Goal: Information Seeking & Learning: Learn about a topic

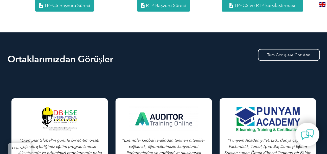
scroll to position [772, 0]
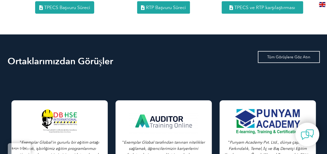
click at [270, 55] on link "Tüm Görüşlere Göz Atın" at bounding box center [289, 57] width 62 height 12
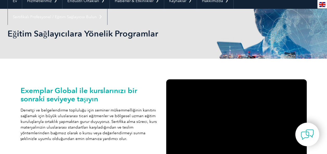
scroll to position [0, 0]
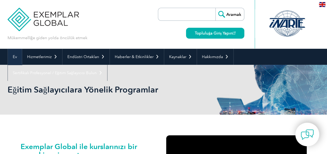
click at [11, 58] on link "Ev" at bounding box center [15, 57] width 14 height 16
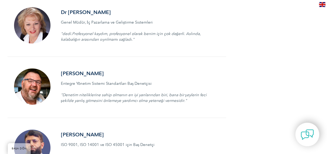
scroll to position [760, 0]
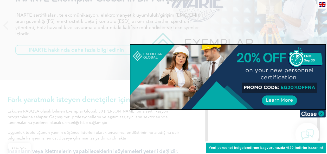
scroll to position [96, 0]
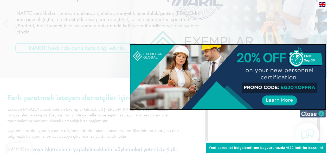
click at [308, 114] on img at bounding box center [312, 114] width 26 height 8
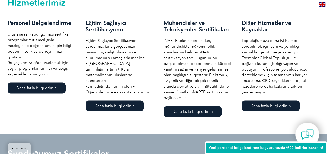
scroll to position [374, 0]
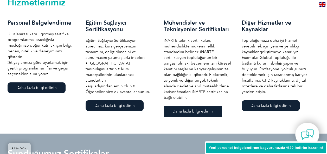
click at [199, 113] on link "Daha fazla bilgi edinin" at bounding box center [192, 111] width 58 height 11
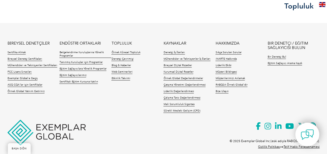
scroll to position [1181, 0]
click at [68, 74] on link "Eğitim Sağlayıcılarımız" at bounding box center [72, 76] width 27 height 4
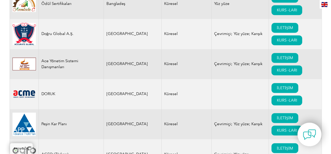
scroll to position [345, 0]
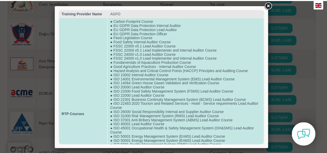
scroll to position [0, 0]
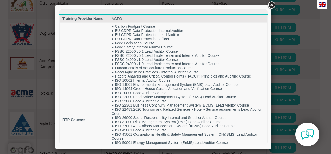
click at [272, 6] on link at bounding box center [270, 5] width 9 height 9
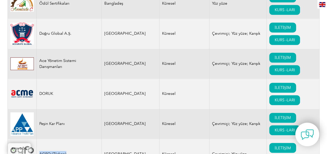
drag, startPoint x: 66, startPoint y: 76, endPoint x: 37, endPoint y: 73, distance: 28.7
click at [37, 139] on td "AGFO (Türkçe)" at bounding box center [68, 154] width 65 height 30
copy td "AGFO (Türkçe)"
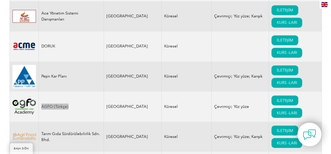
scroll to position [392, 0]
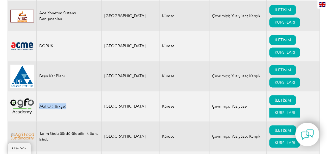
click at [286, 108] on link "KURS -LARI" at bounding box center [284, 113] width 31 height 10
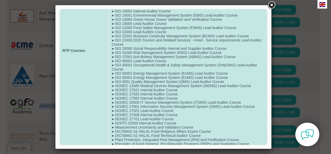
scroll to position [84, 0]
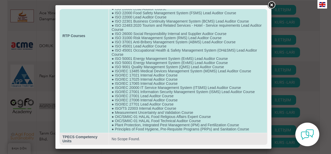
drag, startPoint x: 155, startPoint y: 75, endPoint x: 137, endPoint y: 101, distance: 31.8
click at [137, 101] on td "● Carbon Footprint Course ● EU GDPR Data Protection Internal Auditor ● EU GDPR …" at bounding box center [188, 36] width 158 height 194
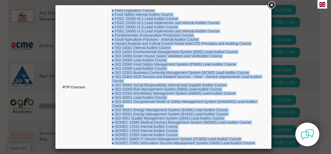
scroll to position [0, 0]
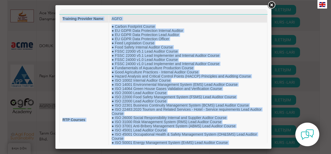
drag, startPoint x: 248, startPoint y: 129, endPoint x: 57, endPoint y: 21, distance: 219.7
click at [59, 21] on html "Training Provider Name AGFO RTP Courses ● Carbon Footprint Course ● EU GDPR Dat…" at bounding box center [163, 119] width 208 height 221
copy body "Loremips Dolorsit Amet CONS ADI Elitsed ● Doeius Temporinc Utlabo ● ET DOLO Mag…"
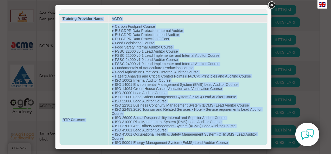
click at [121, 61] on td "● Carbon Footprint Course ● EU GDPR Data Protection Internal Auditor ● EU GDPR …" at bounding box center [188, 120] width 158 height 194
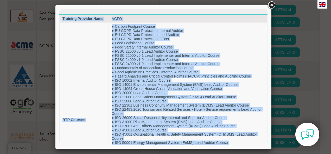
drag, startPoint x: 151, startPoint y: 139, endPoint x: 53, endPoint y: 2, distance: 168.7
click at [59, 9] on html "Training Provider Name AGFO RTP Courses ● Carbon Footprint Course ● EU GDPR Dat…" at bounding box center [163, 119] width 208 height 221
copy body "Loremips Dolorsit Amet CONS ADI Elitsed ● Doeius Temporinc Utlabo ● ET DOLO Mag…"
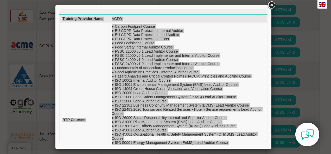
click at [270, 4] on link at bounding box center [270, 5] width 9 height 9
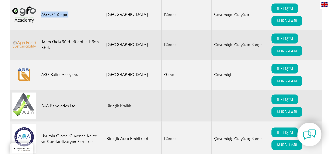
scroll to position [485, 0]
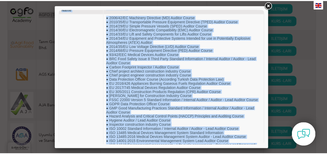
scroll to position [0, 0]
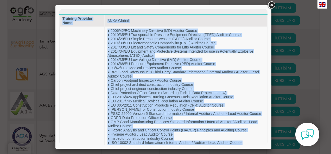
drag, startPoint x: 136, startPoint y: 139, endPoint x: 59, endPoint y: 26, distance: 136.8
copy body "Loremips Dolorsit Amet CONS Adipis ELI Seddoei ● 4792/65/TE Incididun Utlaboree…"
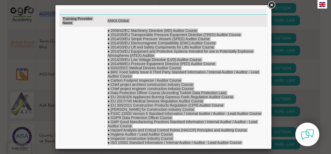
click at [269, 2] on link at bounding box center [270, 5] width 9 height 9
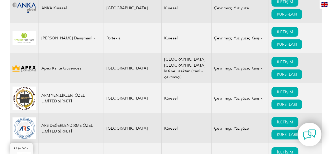
scroll to position [648, 0]
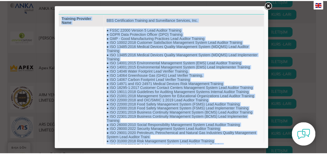
scroll to position [0, 0]
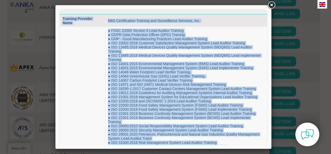
drag, startPoint x: 139, startPoint y: 141, endPoint x: 59, endPoint y: 14, distance: 150.1
copy body "Loremips Dolorsit Amet CON Adipiscingeli Seddoeiu tem Incididuntut Laboreet, Do…"
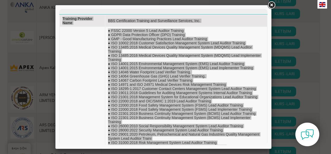
click at [271, 8] on link at bounding box center [270, 5] width 9 height 9
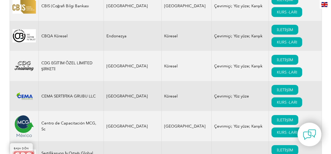
scroll to position [1487, 0]
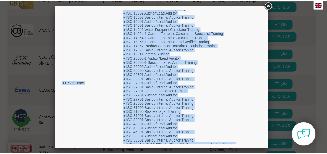
scroll to position [0, 0]
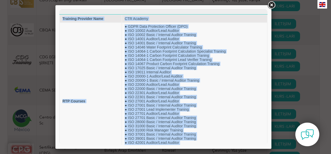
drag, startPoint x: 155, startPoint y: 141, endPoint x: 37, endPoint y: 9, distance: 177.3
click at [59, 9] on html "Training Provider Name CTR Academy RTP Courses ● GDPR Data Protection Officer (…" at bounding box center [163, 98] width 208 height 179
copy body "Loremips Dolorsit Amet CON Adipisc ELI Seddoei ● TEMP Inci Utlaboreet Dolorem (…"
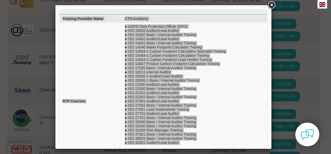
click at [271, 3] on link at bounding box center [270, 5] width 9 height 9
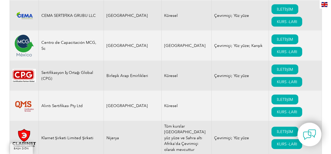
scroll to position [1565, 0]
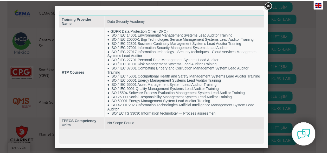
scroll to position [0, 0]
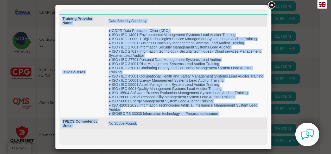
drag, startPoint x: 143, startPoint y: 125, endPoint x: 52, endPoint y: 6, distance: 149.4
click at [59, 9] on html "Training Provider Name Data Security Academy RTP Courses ● GDPR Data Protection…" at bounding box center [163, 69] width 208 height 121
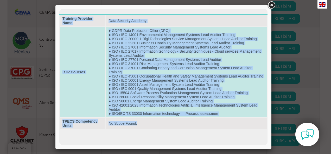
click at [103, 71] on td "RTP Courses" at bounding box center [82, 72] width 45 height 90
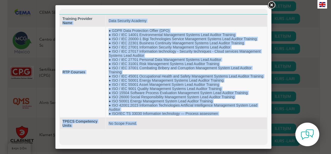
drag, startPoint x: 147, startPoint y: 120, endPoint x: 59, endPoint y: 25, distance: 129.1
click at [59, 25] on table "Training Provider Name Data Security Academy RTP Courses ● GDPR Data Protection…" at bounding box center [163, 72] width 208 height 116
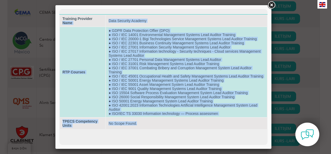
drag, startPoint x: 59, startPoint y: 25, endPoint x: 94, endPoint y: 45, distance: 39.9
click at [94, 45] on td "RTP Courses" at bounding box center [82, 72] width 45 height 90
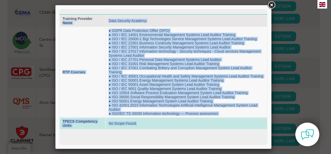
click at [156, 127] on td "No Scope Found." at bounding box center [186, 123] width 161 height 11
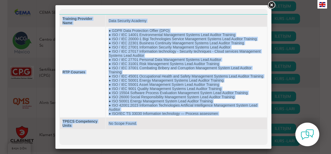
drag, startPoint x: 142, startPoint y: 122, endPoint x: 32, endPoint y: 10, distance: 156.6
click at [59, 10] on html "Training Provider Name Data Security Academy RTP Courses ● GDPR Data Protection…" at bounding box center [163, 69] width 208 height 121
copy body "Loremips Dolorsit Amet Cons Adipisci Elitsed DOE Tempori ● UTLA Etdo Magnaaliqu…"
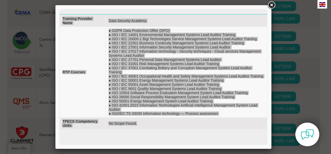
click at [272, 6] on link at bounding box center [270, 5] width 9 height 9
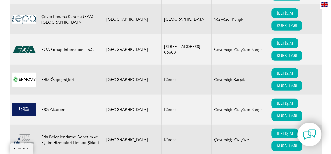
scroll to position [2647, 0]
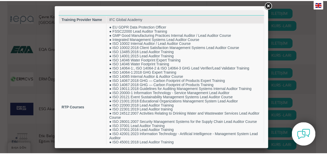
scroll to position [68, 0]
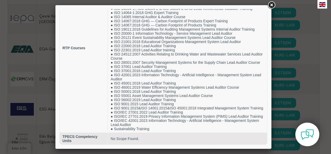
click at [272, 7] on link at bounding box center [270, 5] width 9 height 9
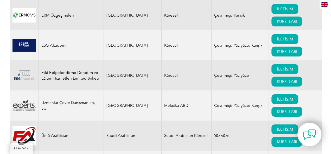
scroll to position [2712, 0]
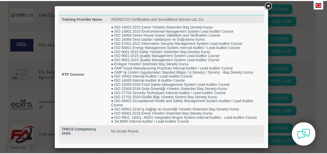
scroll to position [0, 0]
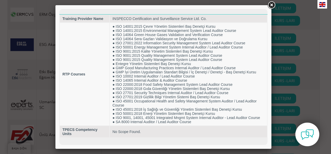
click at [272, 4] on link at bounding box center [270, 5] width 9 height 9
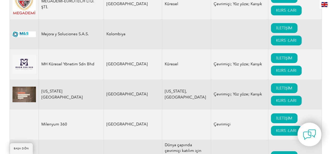
scroll to position [5148, 0]
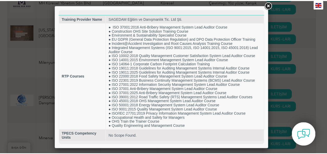
scroll to position [0, 0]
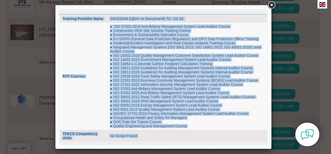
drag, startPoint x: 146, startPoint y: 139, endPoint x: 54, endPoint y: 20, distance: 150.4
click at [59, 20] on html "Training Provider Name SAGEDAM Eğitim ve Danışmanlık Tic. Ltd Şti. RTP Courses …" at bounding box center [163, 75] width 208 height 133
copy body "Loremips Dolorsit Amet CONSECT Adipis el Seddoeiusmo Tem. Inc Utl. ETD Magnaal …"
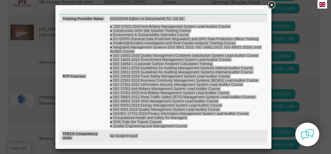
click at [273, 5] on link at bounding box center [270, 5] width 9 height 9
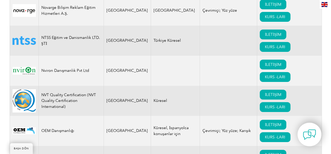
scroll to position [5797, 0]
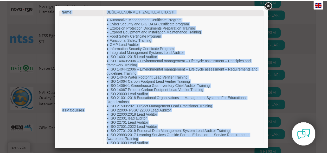
scroll to position [0, 0]
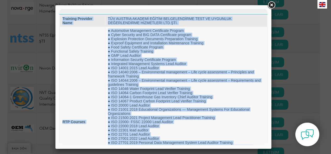
drag, startPoint x: 137, startPoint y: 139, endPoint x: 59, endPoint y: -19, distance: 176.5
click at [59, 9] on html "Training Provider Name TÜV AUSTRIA AKADEMİ EĞİTİM BELGELENDİRME TEST VE UYGUNLU…" at bounding box center [163, 119] width 208 height 221
copy body "Loremips Dolorsit Amet CON ADIPISC ELITSED DOEIUS TEMPORINCIDID UTLA ET DOLOREM…"
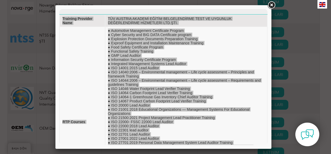
click at [272, 4] on link at bounding box center [270, 5] width 9 height 9
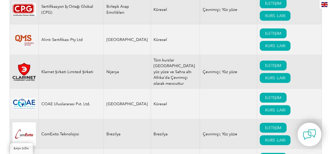
scroll to position [1627, 0]
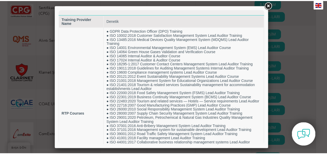
scroll to position [76, 0]
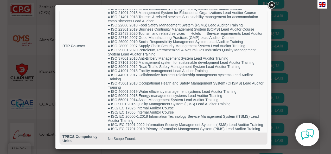
click at [271, 3] on link at bounding box center [270, 5] width 9 height 9
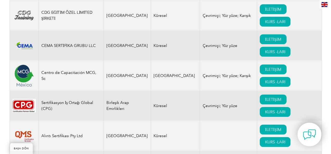
scroll to position [1532, 0]
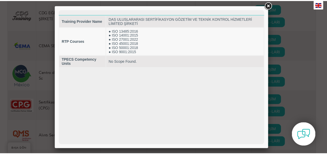
scroll to position [0, 0]
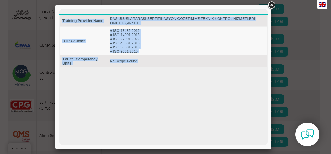
drag, startPoint x: 147, startPoint y: 60, endPoint x: 57, endPoint y: 18, distance: 99.0
click at [59, 18] on html "Training Provider Name DAS ULUSLARARASI SERTİFİKASYON GÖZETİM VE TEKNİK KONTROL…" at bounding box center [163, 38] width 208 height 58
copy body "Training Provider Name DAS ULUSLARARASI SERTİFİKASYON GÖZETİM VE TEKNİK KONTROL…"
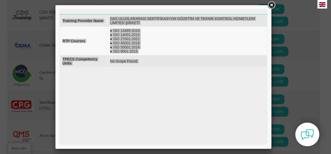
click at [270, 7] on link at bounding box center [270, 5] width 9 height 9
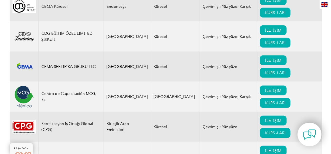
scroll to position [1526, 0]
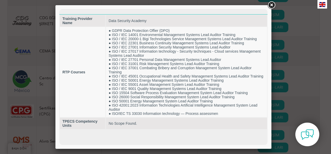
scroll to position [0, 0]
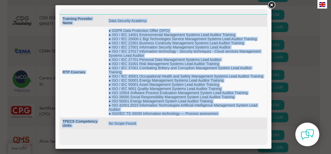
drag, startPoint x: 147, startPoint y: 123, endPoint x: 54, endPoint y: 18, distance: 140.1
click at [59, 18] on html "Training Provider Name Data Security Academy RTP Courses ● GDPR Data Protection…" at bounding box center [163, 69] width 208 height 121
